Goal: Transaction & Acquisition: Purchase product/service

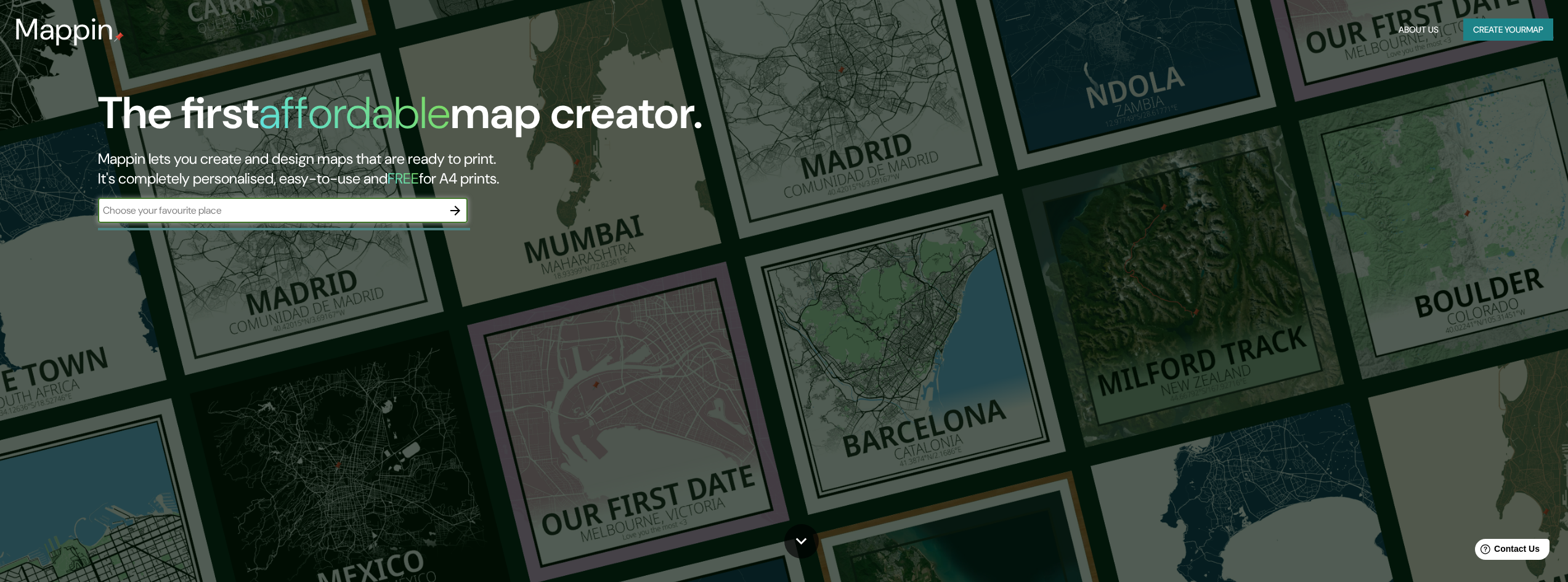
click at [210, 214] on input "text" at bounding box center [270, 211] width 345 height 14
type input "J"
click at [455, 209] on icon "button" at bounding box center [455, 211] width 15 height 15
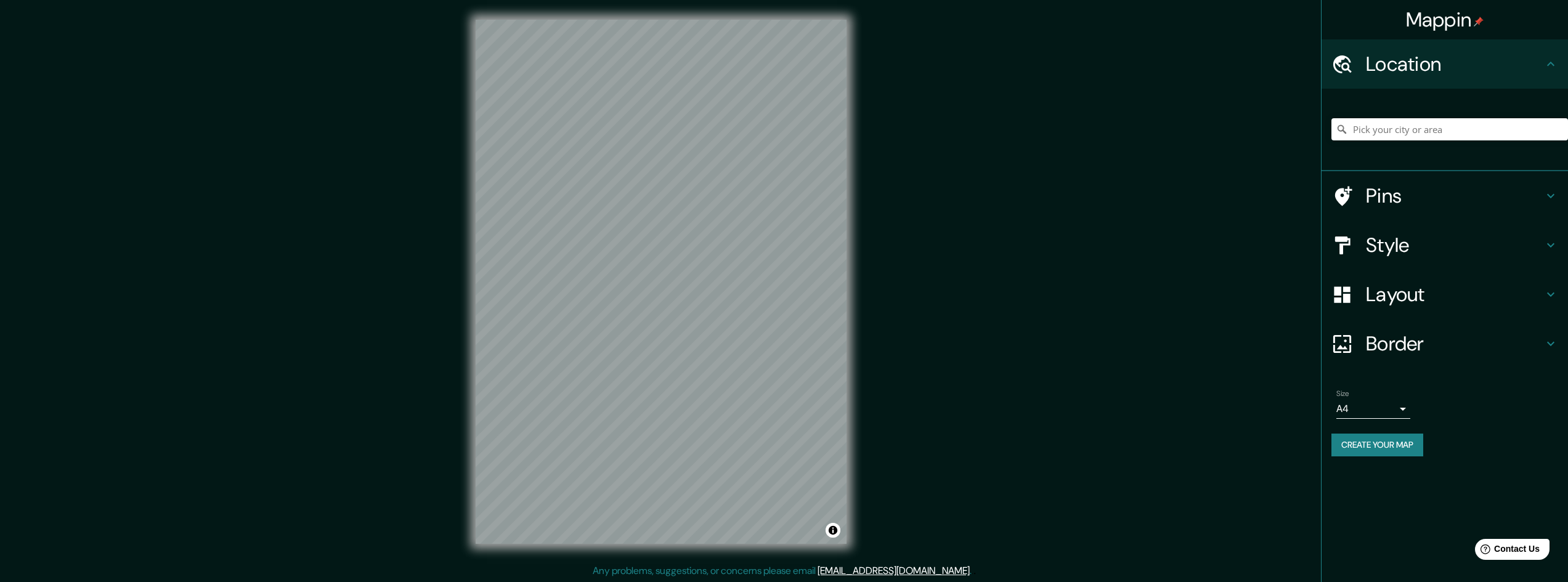
click at [1386, 71] on h4 "Location" at bounding box center [1455, 64] width 178 height 25
click at [1385, 124] on input "Pick your city or area" at bounding box center [1450, 129] width 236 height 22
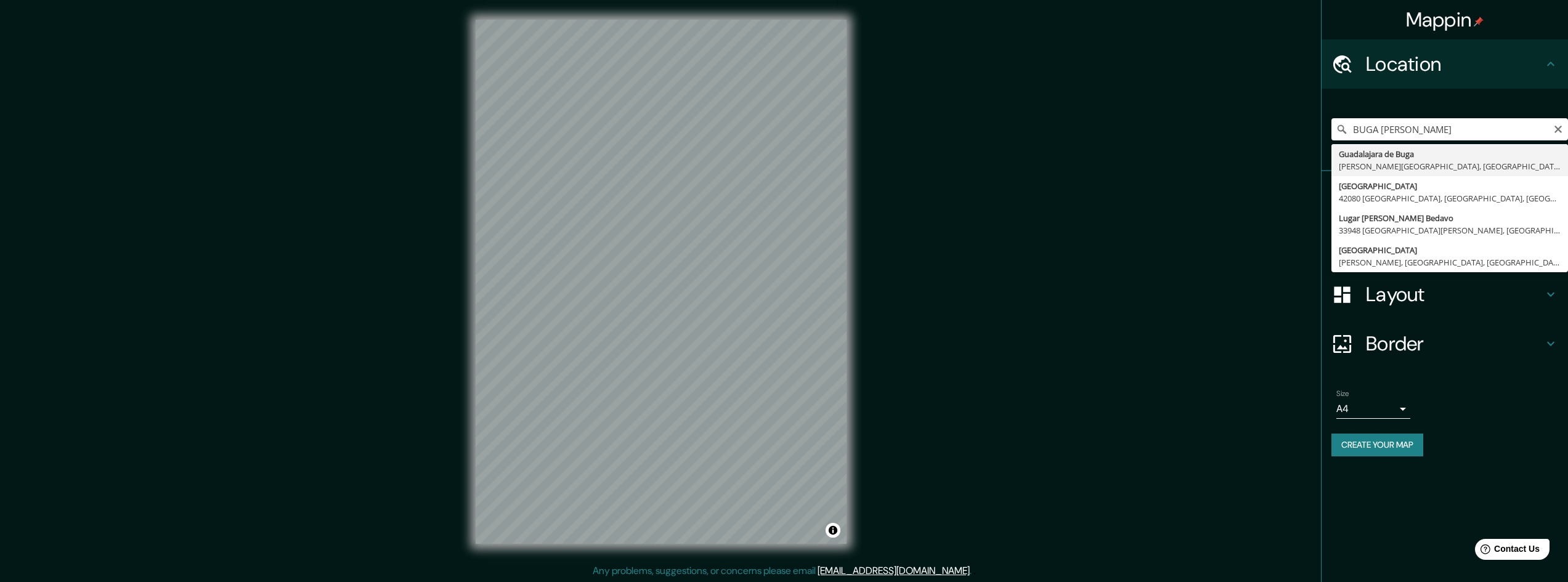
type input "Guadalajara de Buga, Valle del Cauca, Colombia"
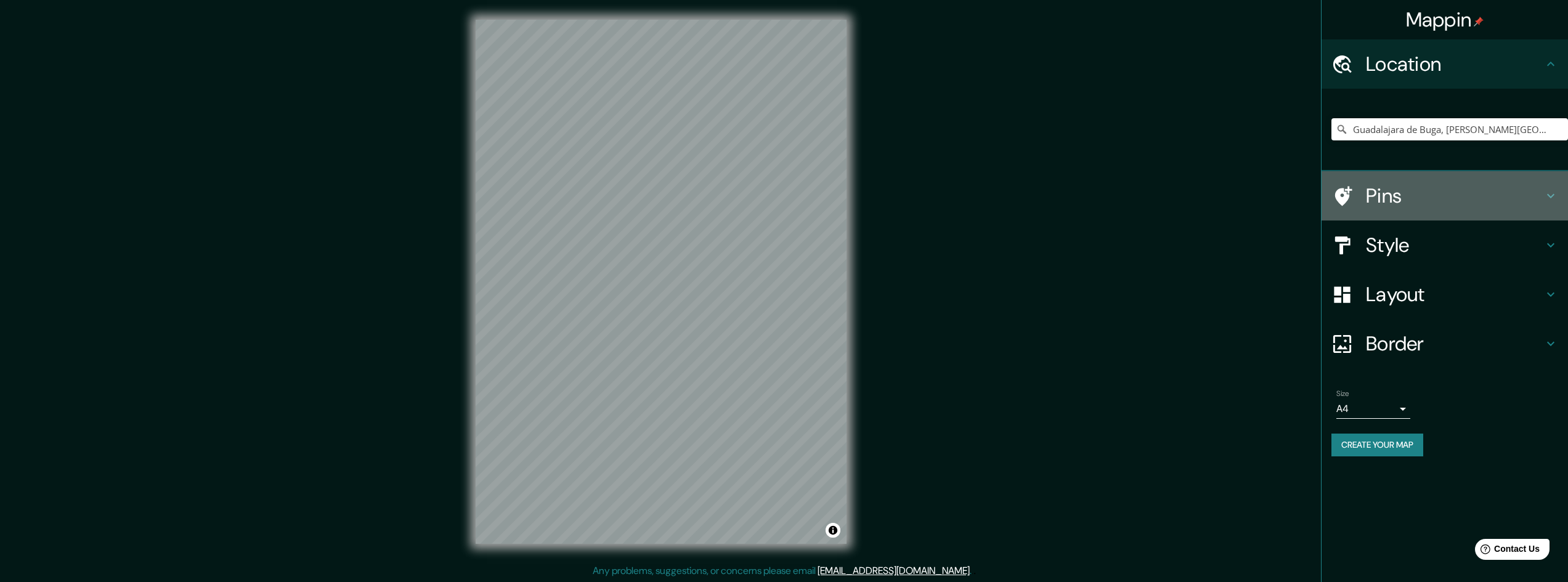
click at [1455, 195] on h4 "Pins" at bounding box center [1455, 196] width 178 height 25
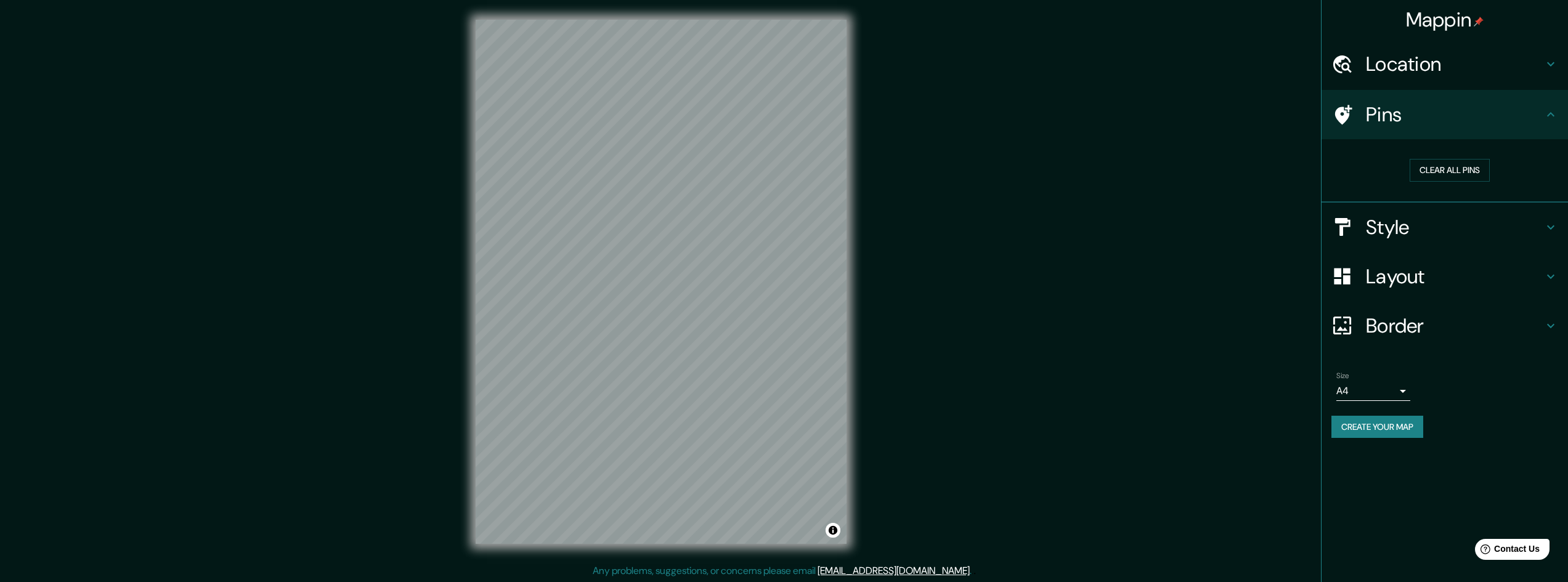
click at [1416, 227] on h4 "Style" at bounding box center [1455, 227] width 178 height 25
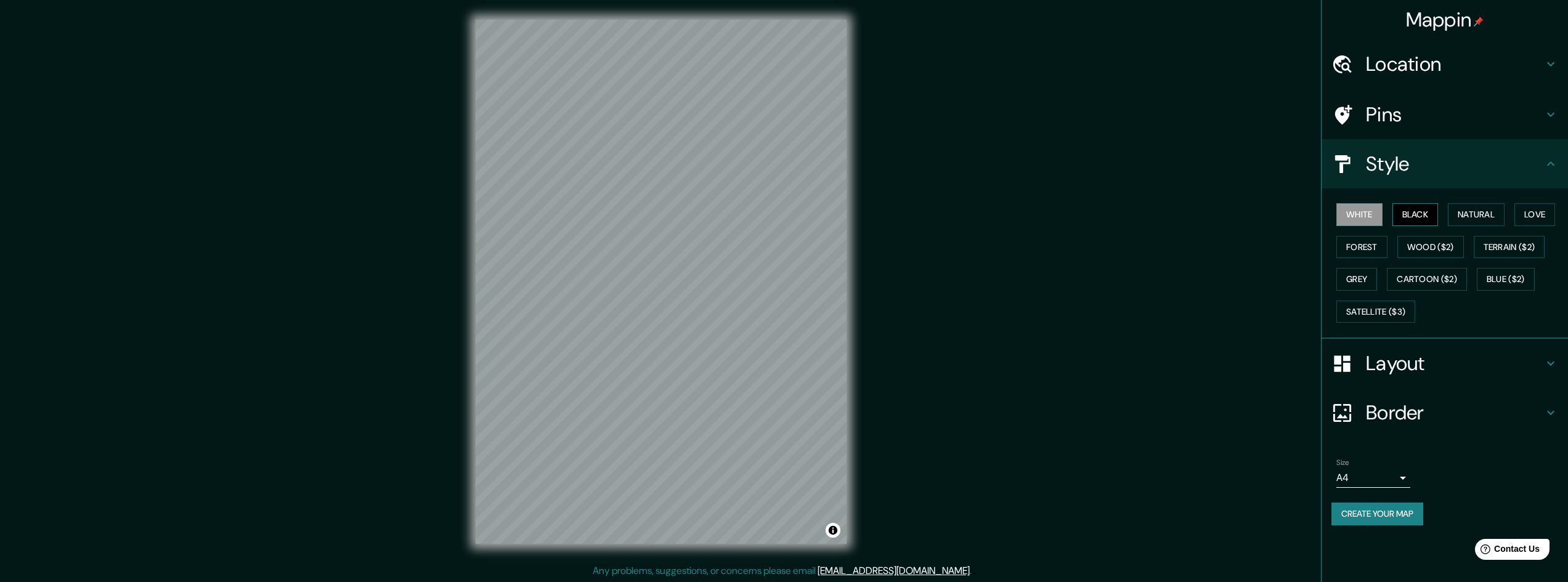
click at [1413, 216] on button "Black" at bounding box center [1416, 215] width 46 height 23
click at [1460, 214] on button "Natural" at bounding box center [1476, 215] width 57 height 23
click at [1364, 243] on button "Forest" at bounding box center [1363, 247] width 52 height 23
click at [1419, 248] on button "Wood ($2)" at bounding box center [1430, 247] width 67 height 23
click at [1515, 248] on button "Terrain ($2)" at bounding box center [1509, 247] width 71 height 23
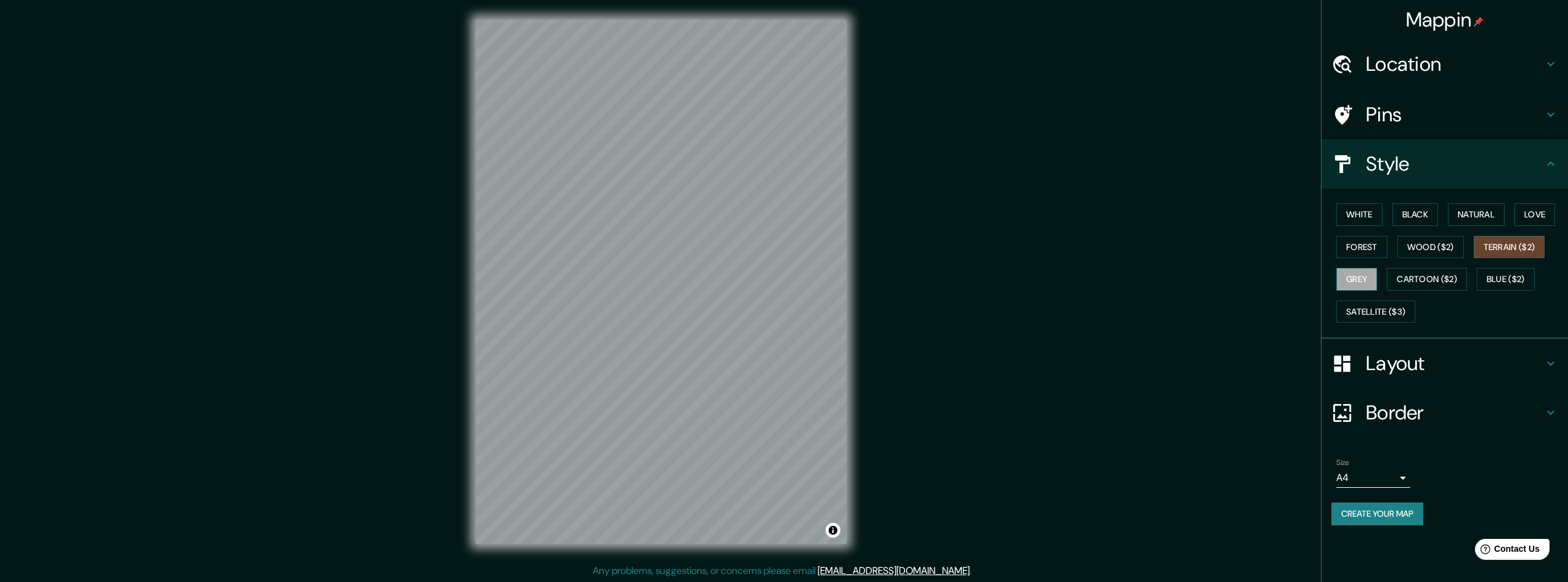
click at [1361, 275] on button "Grey" at bounding box center [1357, 280] width 41 height 23
click at [1421, 279] on button "Cartoon ($2)" at bounding box center [1427, 280] width 80 height 23
click at [1493, 278] on button "Blue ($2)" at bounding box center [1506, 280] width 58 height 23
click at [1364, 311] on button "Satellite ($3)" at bounding box center [1376, 312] width 79 height 23
click at [1366, 252] on button "Forest" at bounding box center [1363, 247] width 52 height 23
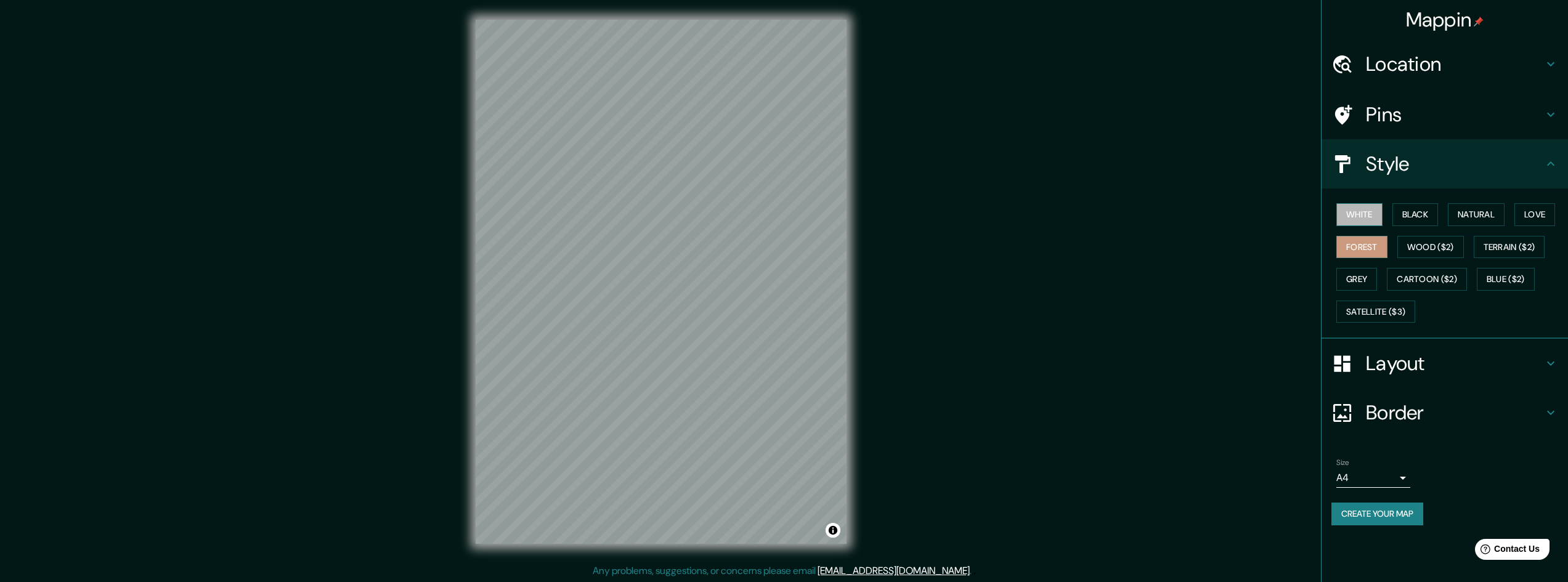
click at [1361, 210] on button "White" at bounding box center [1360, 215] width 46 height 23
click at [1409, 211] on button "Black" at bounding box center [1416, 215] width 46 height 23
click at [1362, 216] on button "White" at bounding box center [1360, 215] width 46 height 23
click at [1380, 174] on h4 "Style" at bounding box center [1455, 164] width 178 height 25
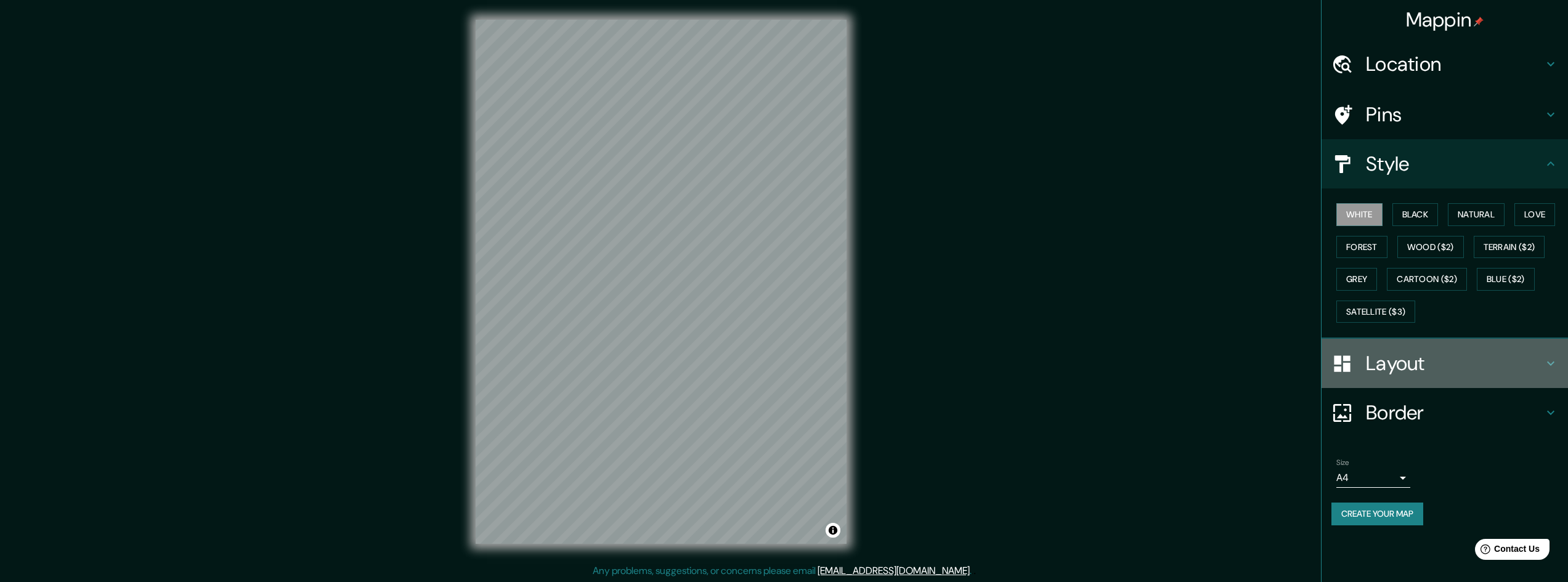
click at [1361, 371] on div at bounding box center [1348, 363] width 35 height 21
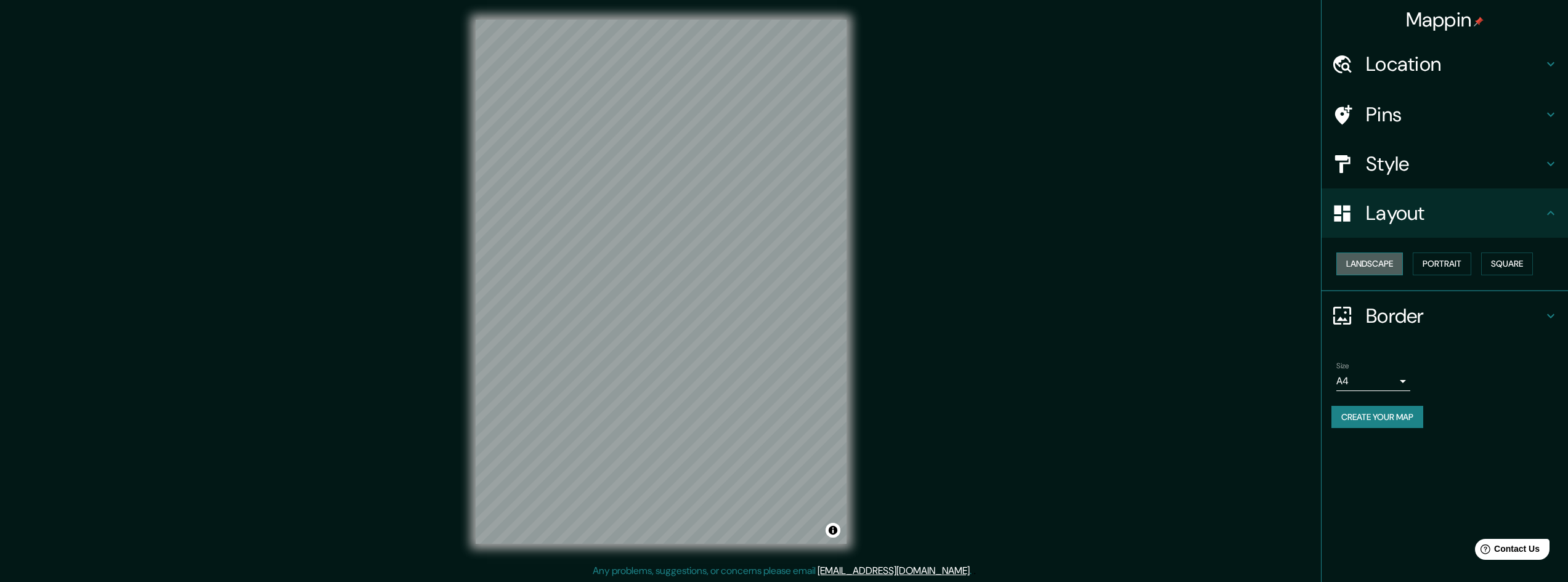
click at [1364, 269] on button "Landscape" at bounding box center [1370, 264] width 67 height 23
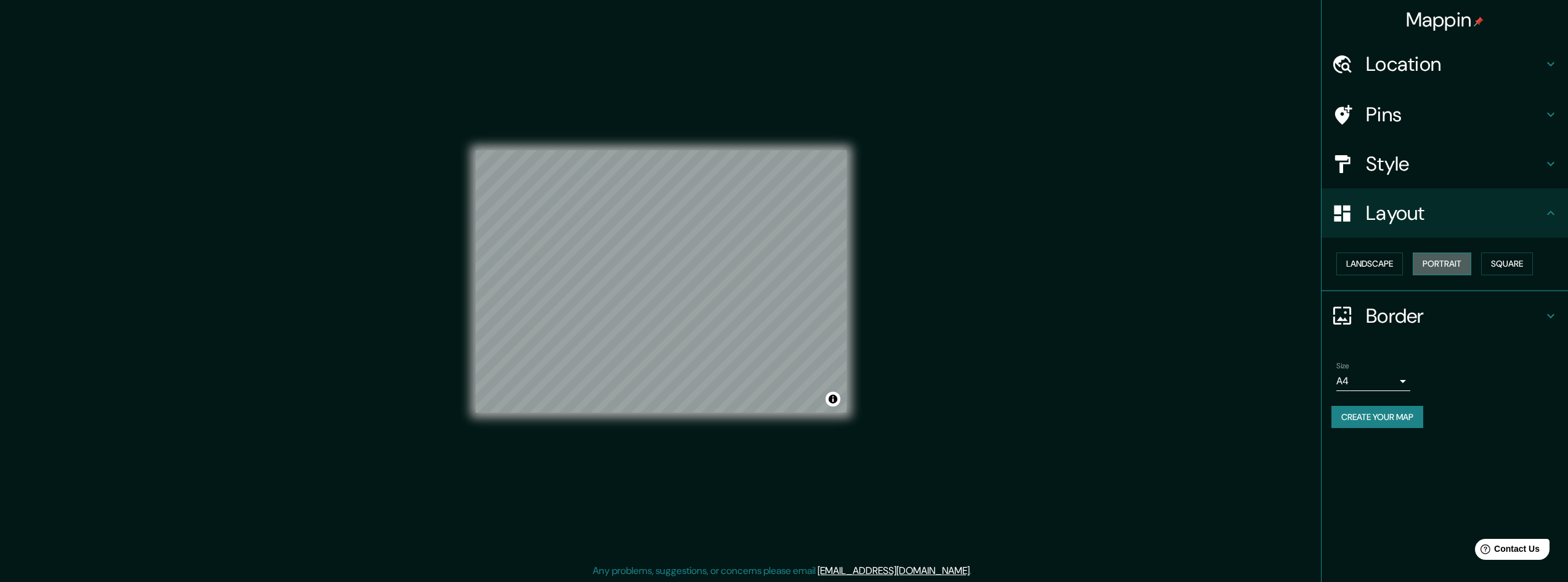
click at [1446, 269] on button "Portrait" at bounding box center [1442, 264] width 59 height 23
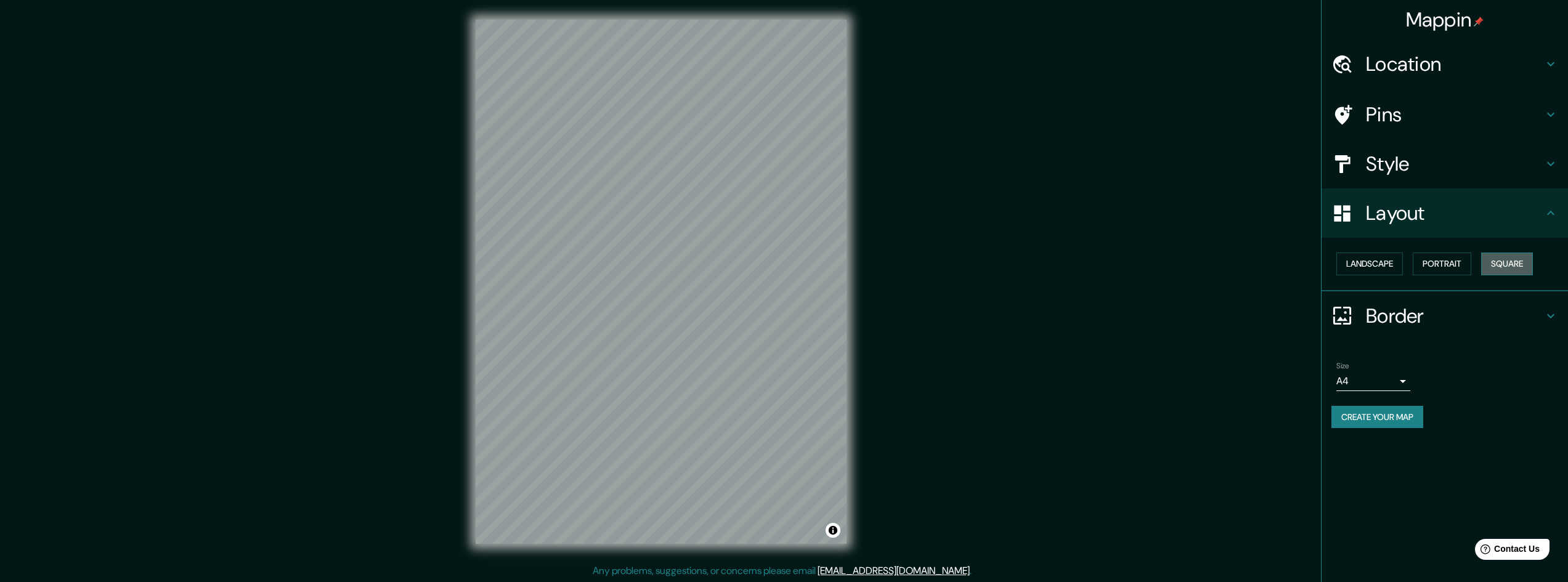
click at [1505, 267] on button "Square" at bounding box center [1507, 264] width 52 height 23
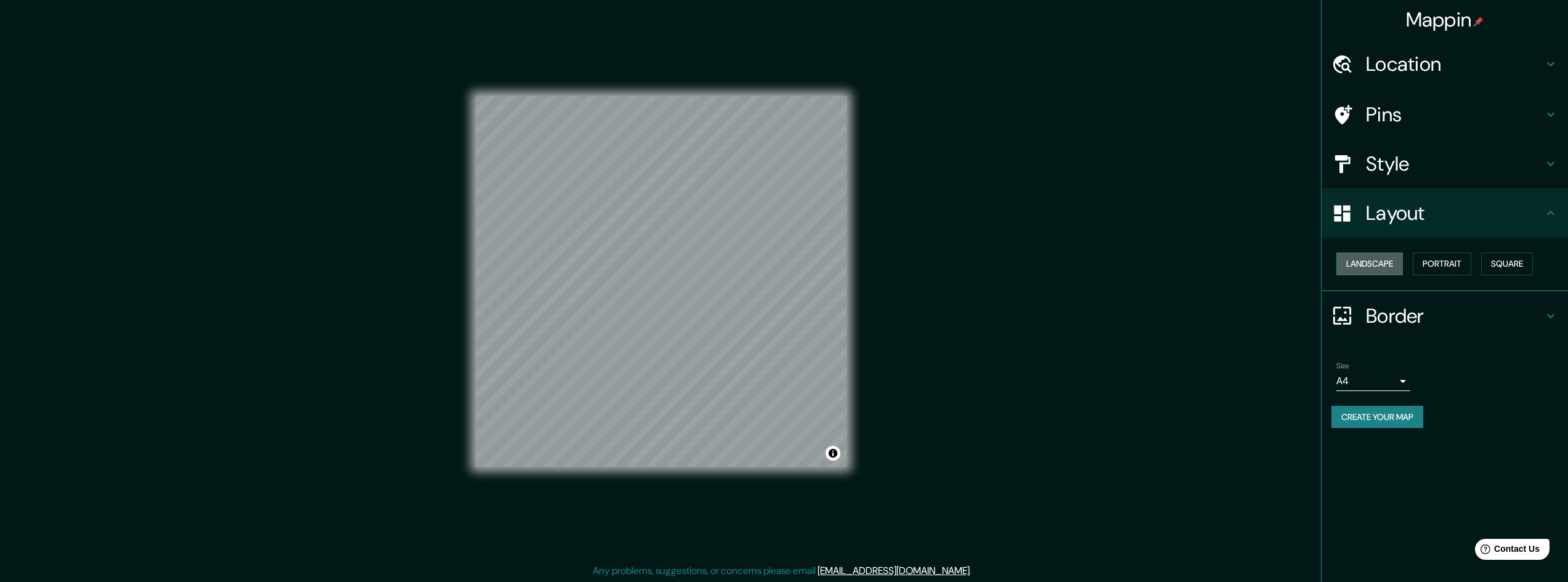
click at [1377, 266] on button "Landscape" at bounding box center [1370, 264] width 67 height 23
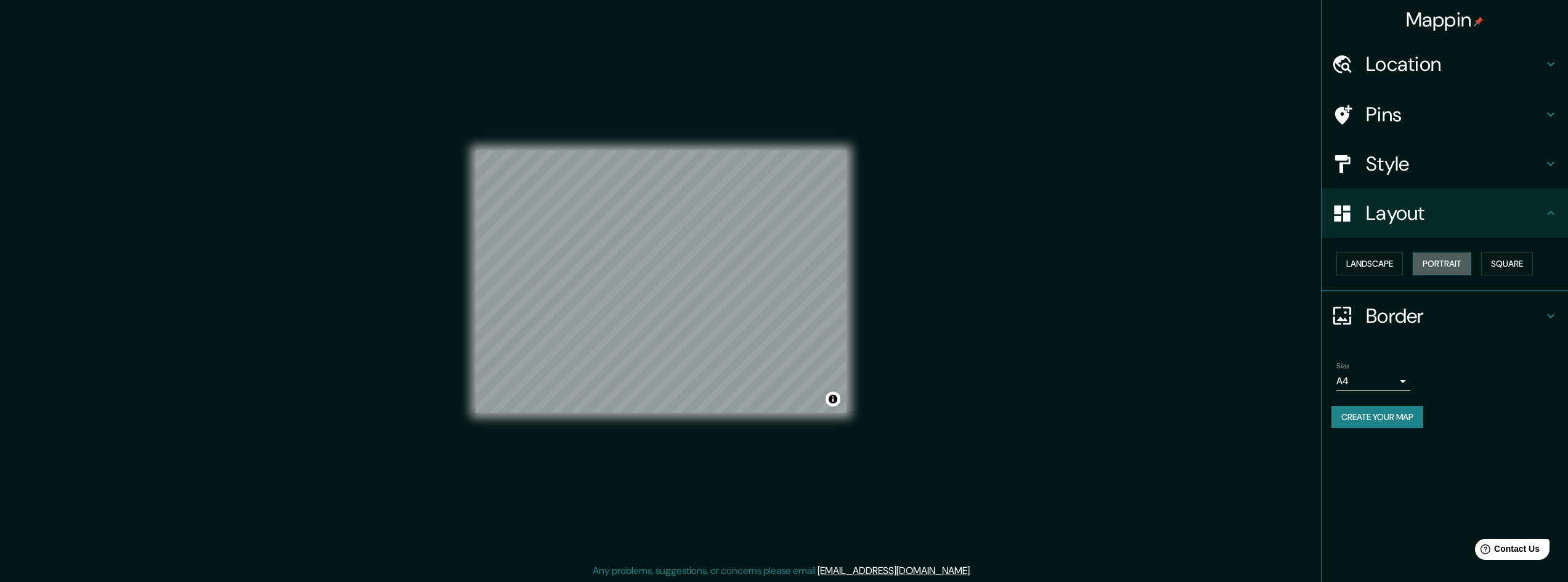
click at [1457, 265] on button "Portrait" at bounding box center [1442, 264] width 59 height 23
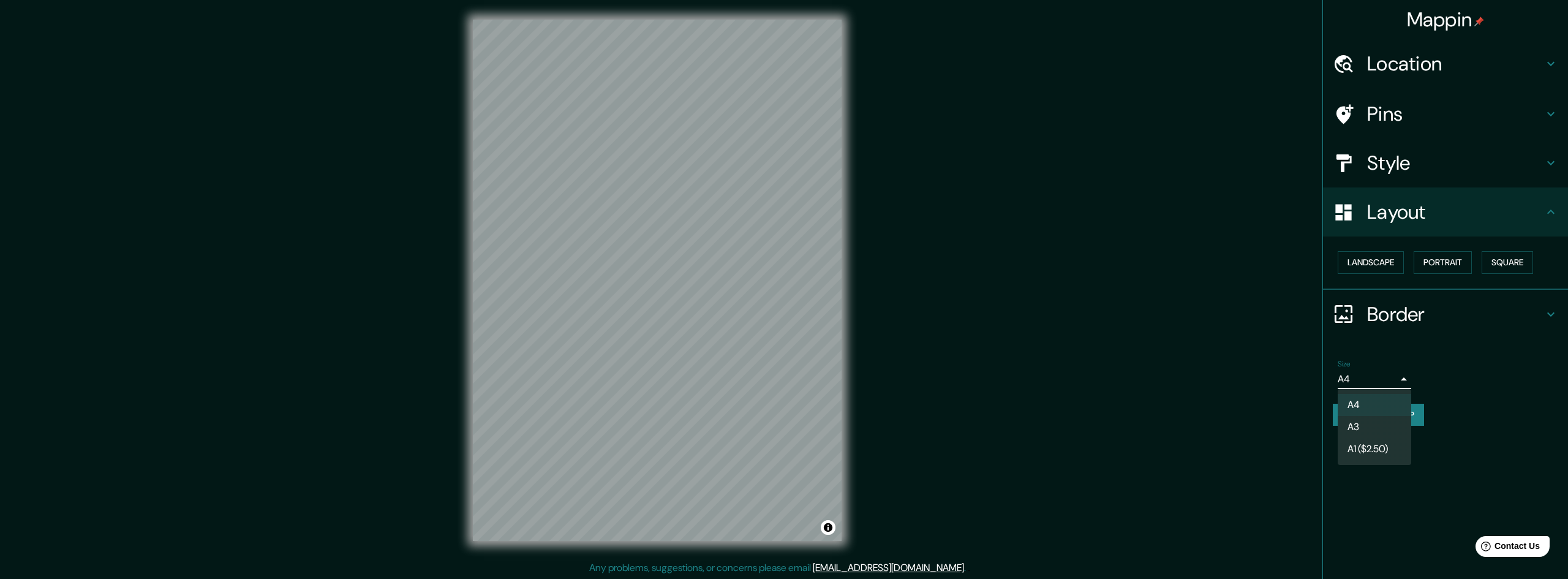
click at [1394, 377] on body "Mappin Location Guadalajara de Buga, Valle del Cauca, Colombia Pins Style Layou…" at bounding box center [784, 289] width 1568 height 579
click at [1358, 430] on li "A3" at bounding box center [1374, 427] width 73 height 22
click at [1392, 377] on body "Mappin Location Guadalajara de Buga, Valle del Cauca, Colombia Pins Style Layou…" at bounding box center [784, 289] width 1568 height 579
click at [1368, 400] on li "A4" at bounding box center [1374, 405] width 73 height 22
type input "single"
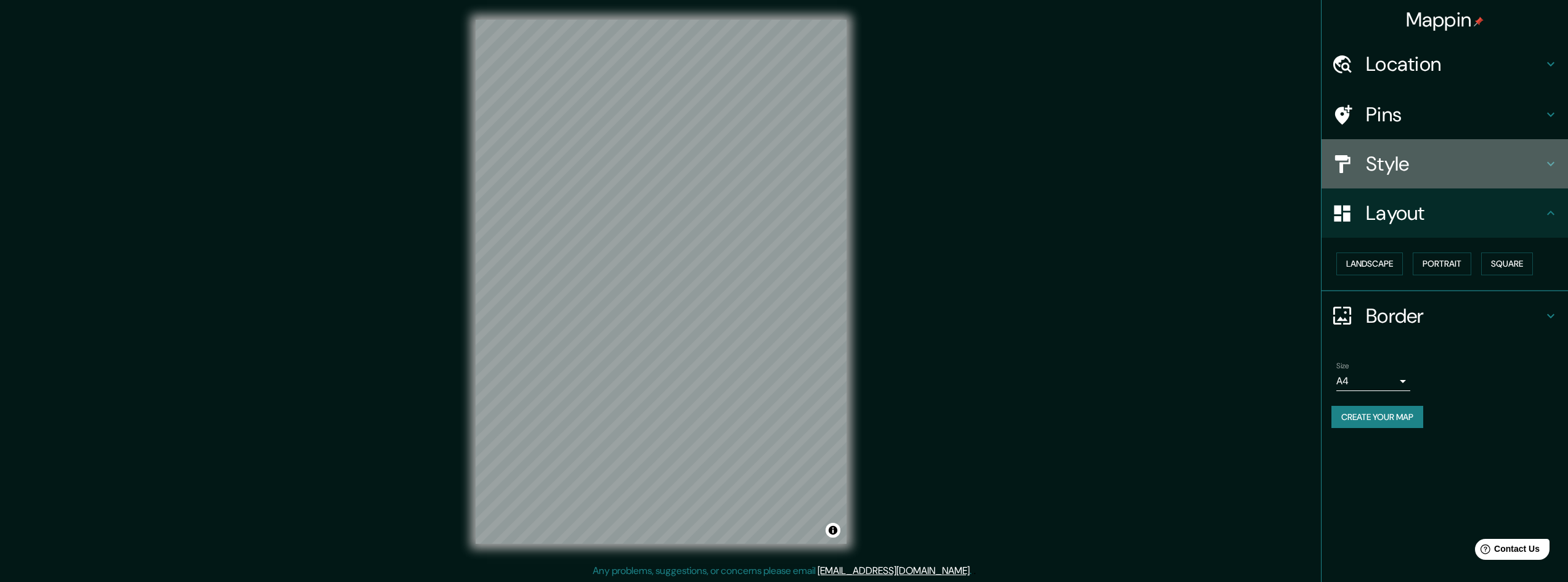
click at [1358, 163] on div at bounding box center [1348, 164] width 35 height 21
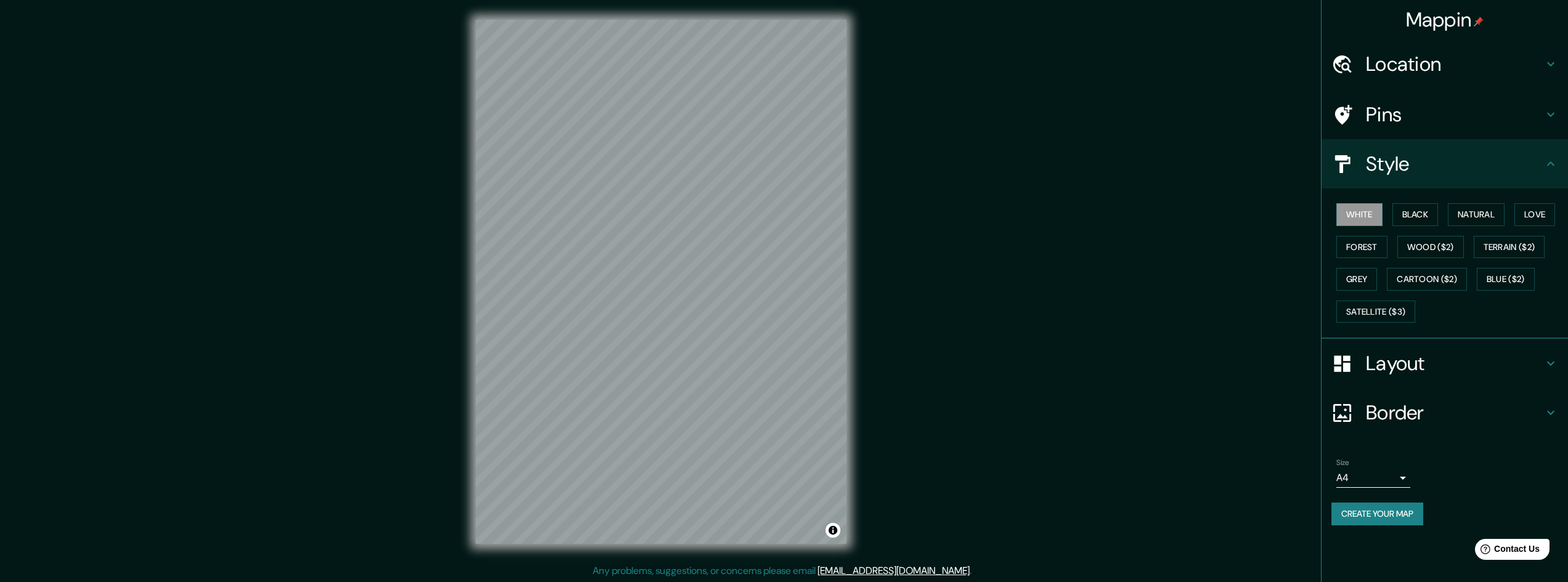
click at [1366, 109] on h4 "Pins" at bounding box center [1455, 115] width 178 height 25
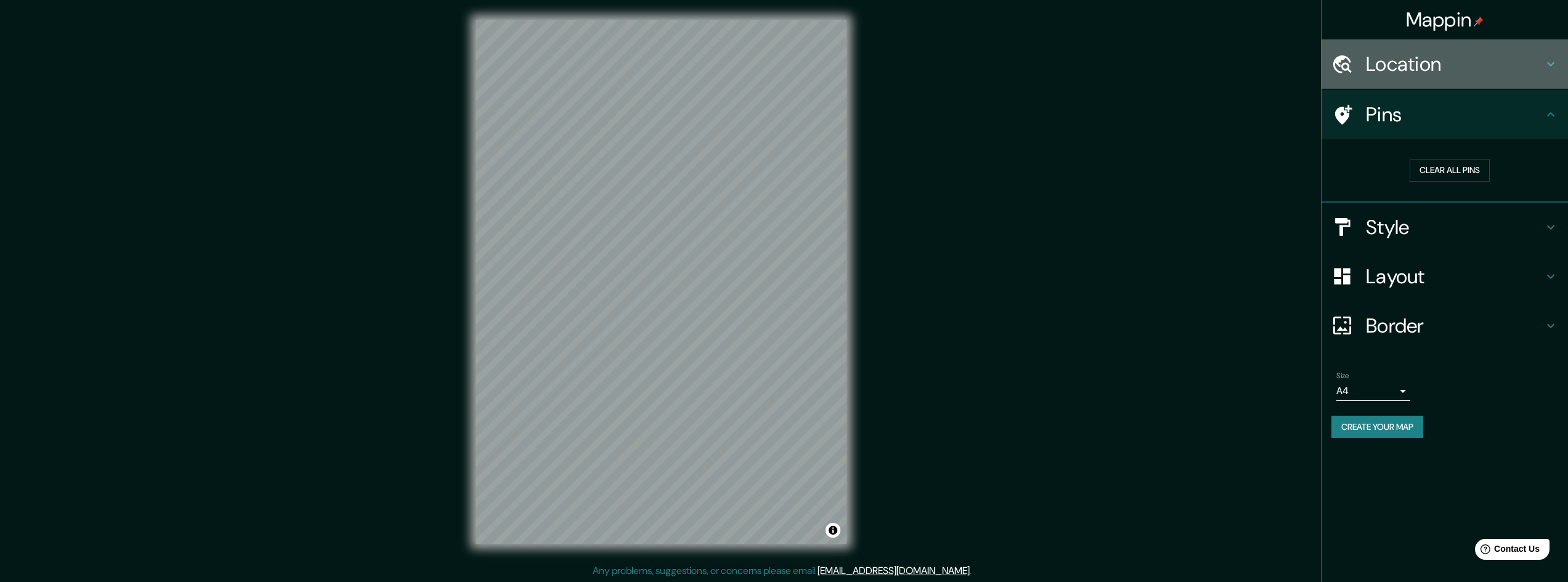
click at [1379, 61] on h4 "Location" at bounding box center [1455, 64] width 178 height 25
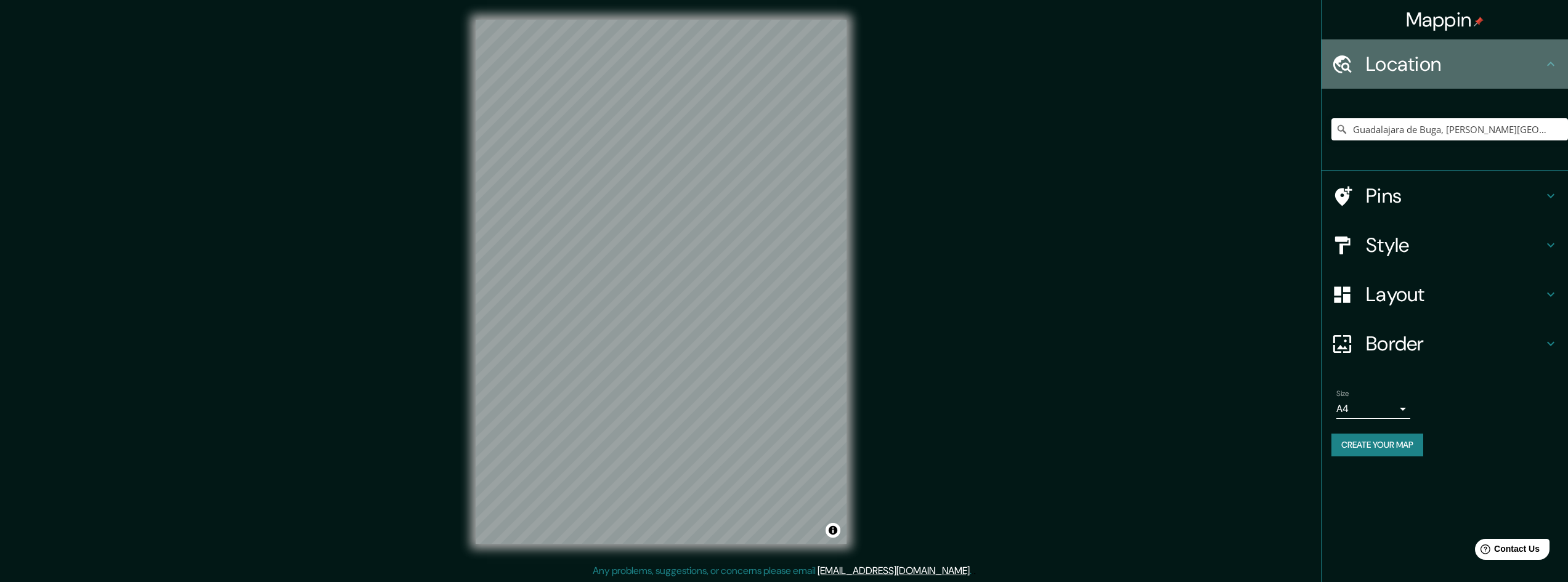
click at [1379, 61] on h4 "Location" at bounding box center [1455, 64] width 178 height 25
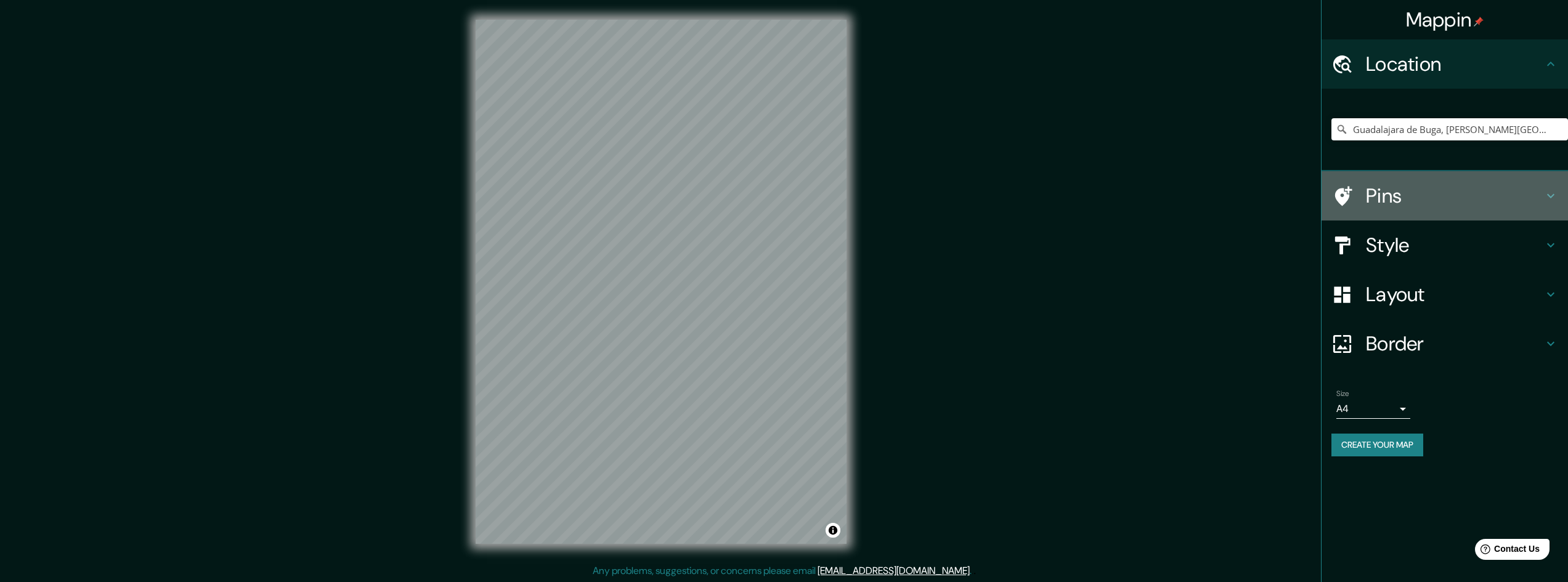
click at [1366, 205] on h4 "Pins" at bounding box center [1455, 196] width 178 height 25
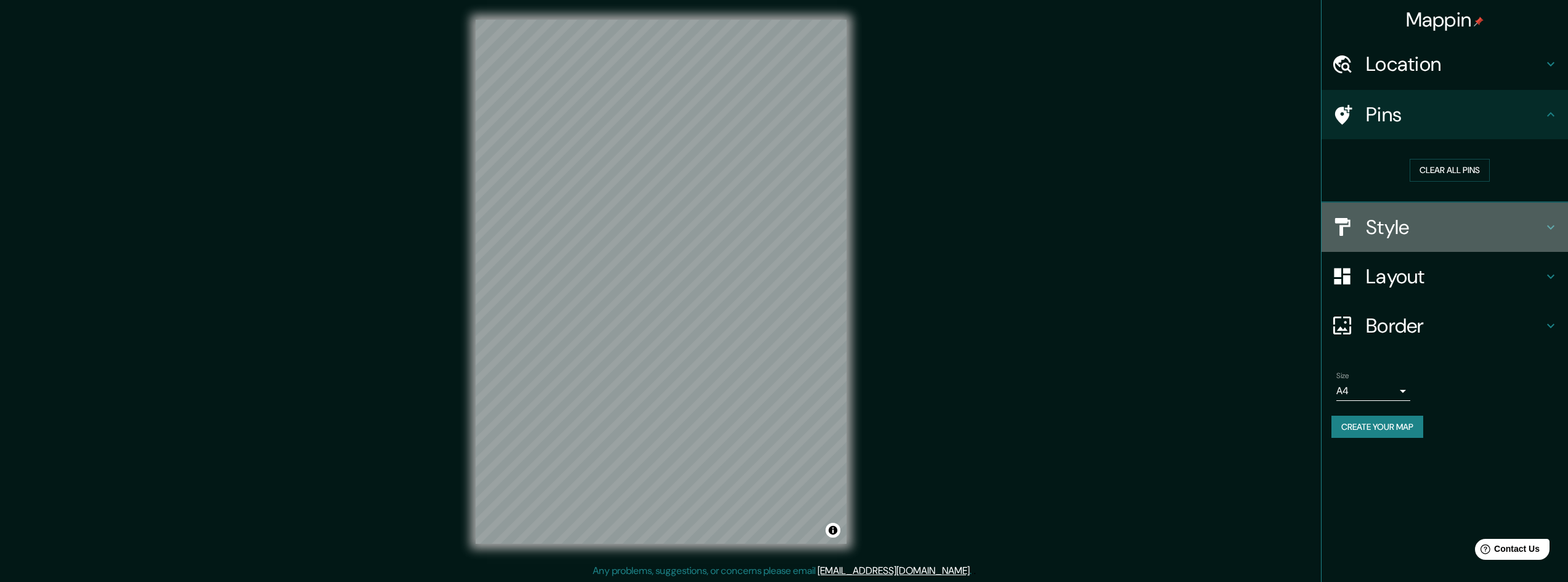
click at [1400, 222] on h4 "Style" at bounding box center [1455, 227] width 178 height 25
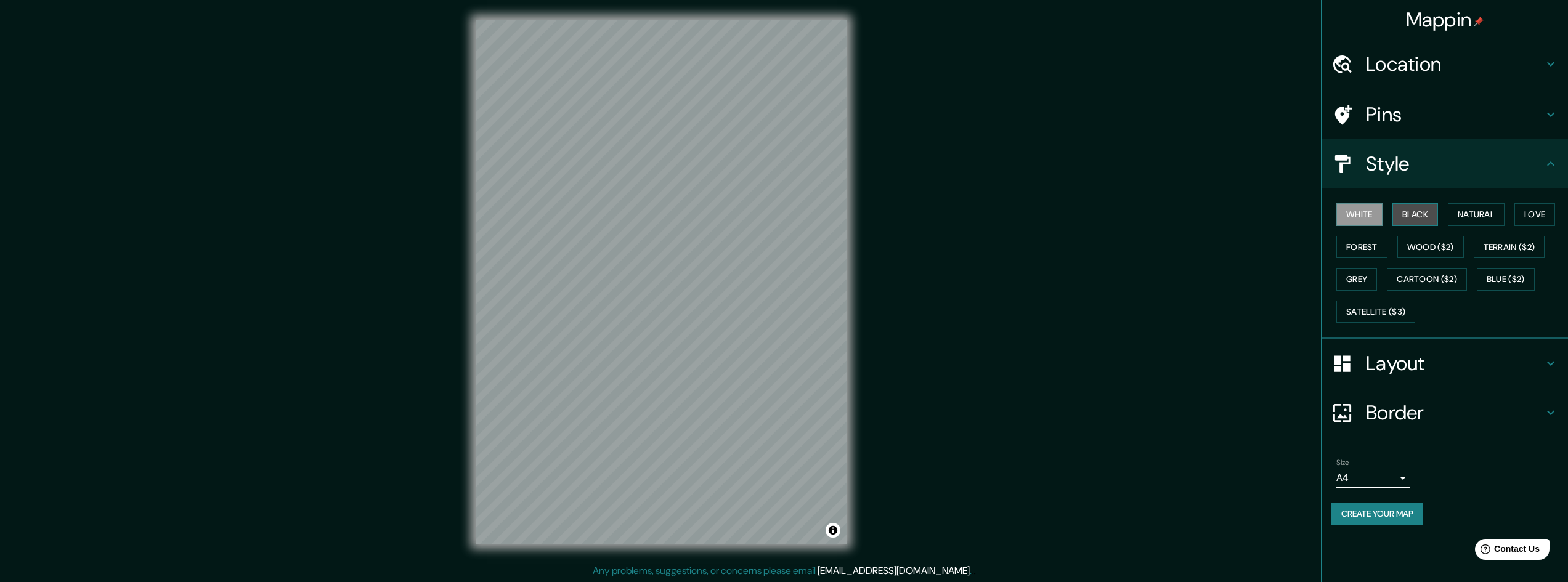
click at [1411, 219] on button "Black" at bounding box center [1416, 215] width 46 height 23
click at [1470, 218] on button "Natural" at bounding box center [1476, 215] width 57 height 23
click at [1537, 223] on button "Love" at bounding box center [1535, 215] width 41 height 23
click at [1366, 244] on button "Forest" at bounding box center [1363, 247] width 52 height 23
click at [1430, 246] on button "Wood ($2)" at bounding box center [1430, 247] width 67 height 23
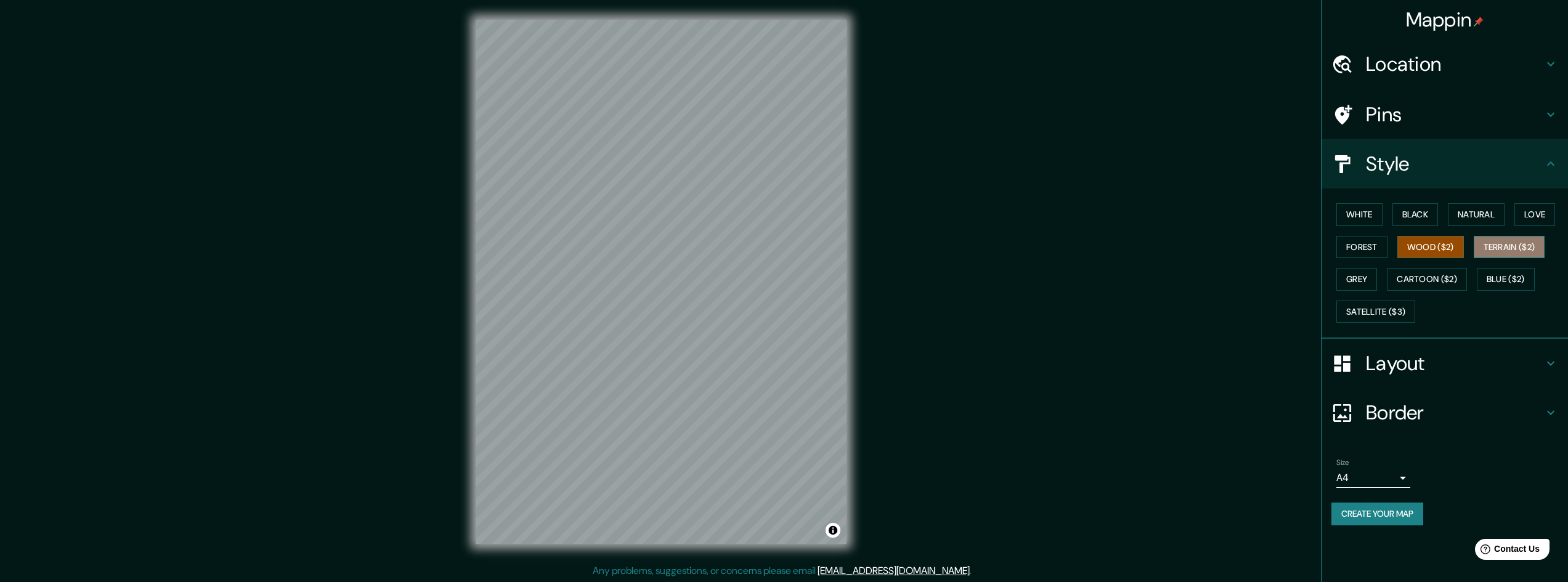
click at [1487, 246] on button "Terrain ($2)" at bounding box center [1509, 247] width 71 height 23
click at [1344, 283] on button "Grey" at bounding box center [1357, 280] width 41 height 23
click at [1420, 280] on button "Cartoon ($2)" at bounding box center [1427, 280] width 80 height 23
click at [1354, 278] on button "Grey" at bounding box center [1357, 280] width 41 height 23
click at [1497, 278] on button "Blue ($2)" at bounding box center [1506, 280] width 58 height 23
